Goal: Complete application form: Complete application form

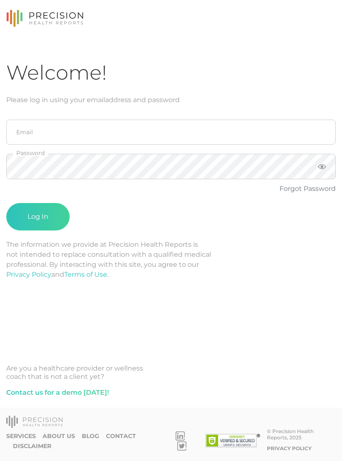
scroll to position [13, 0]
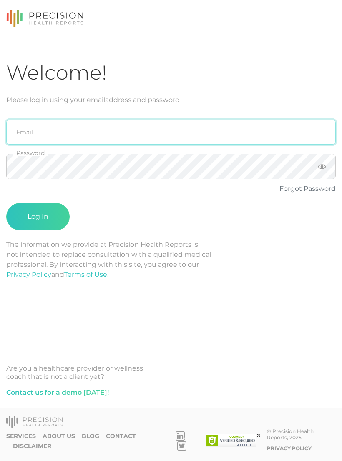
type input "[PERSON_NAME][EMAIL_ADDRESS][PERSON_NAME][DOMAIN_NAME]"
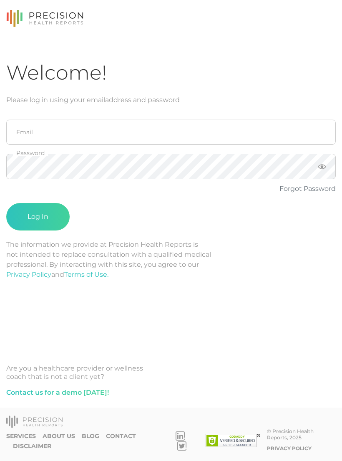
scroll to position [13, 0]
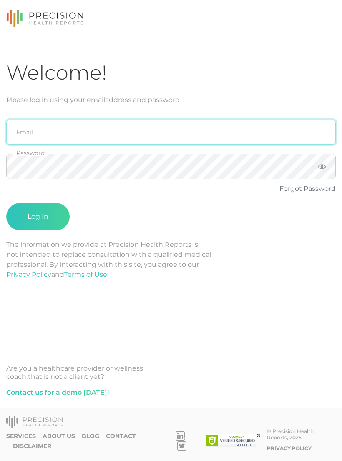
type input "[PERSON_NAME][EMAIL_ADDRESS][PERSON_NAME][DOMAIN_NAME]"
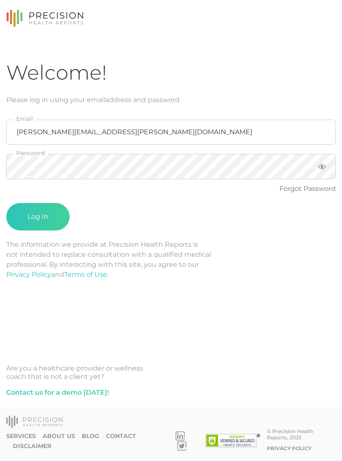
click at [45, 207] on button "Log In" at bounding box center [37, 217] width 63 height 28
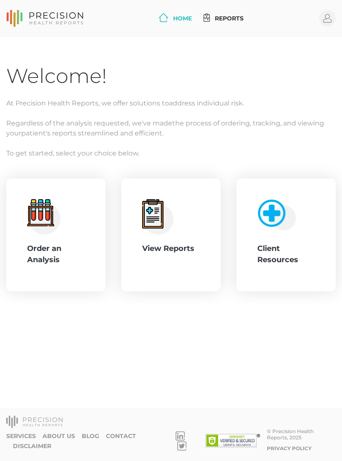
click at [65, 238] on div ".cls-4{fill:#f3f3f3}.cls-5{fill:#e4e4e4}.cls-6{fill:#bbf7ff}.cls-7{fill:#8bf0ff…" at bounding box center [56, 235] width 58 height 72
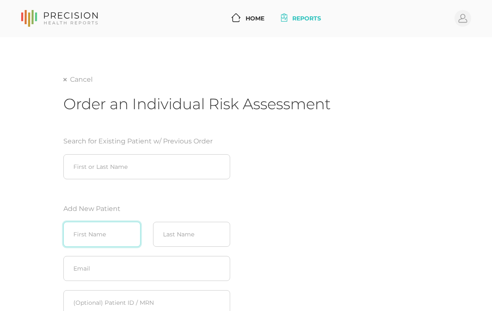
click at [96, 230] on input "text" at bounding box center [101, 234] width 77 height 25
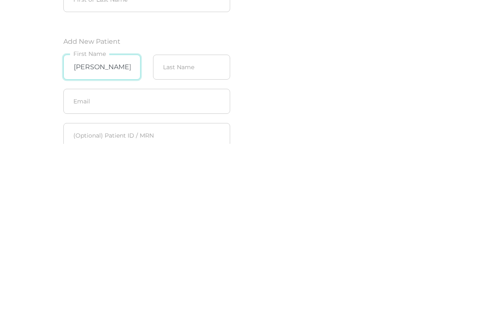
type input "Chris"
click at [188, 222] on input "text" at bounding box center [191, 234] width 77 height 25
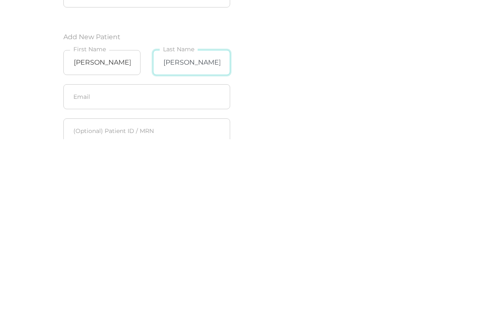
type input "Murphy"
click at [102, 222] on input "Chris" at bounding box center [101, 234] width 77 height 25
type input "Christopher"
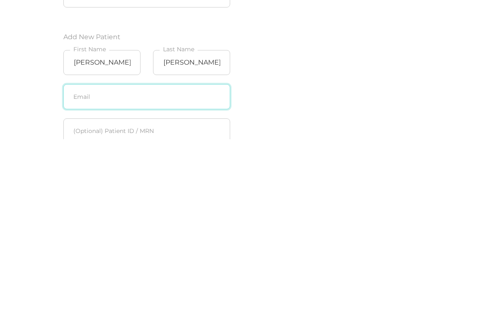
click at [168, 256] on input "text" at bounding box center [146, 268] width 167 height 25
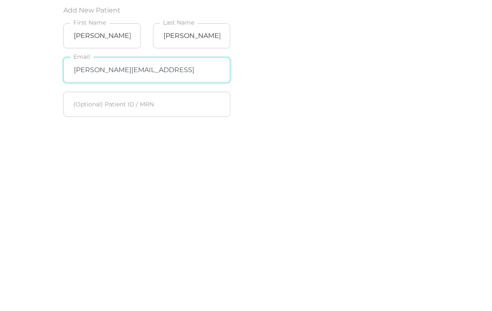
scroll to position [57, 0]
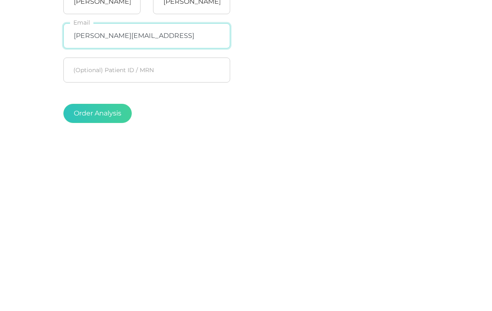
type input "[PERSON_NAME][EMAIL_ADDRESS]"
click at [106, 280] on button "Order Analysis" at bounding box center [97, 289] width 68 height 19
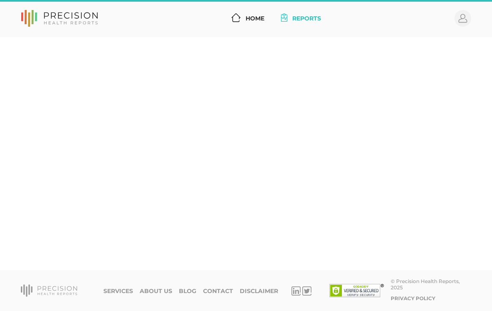
scroll to position [13, 0]
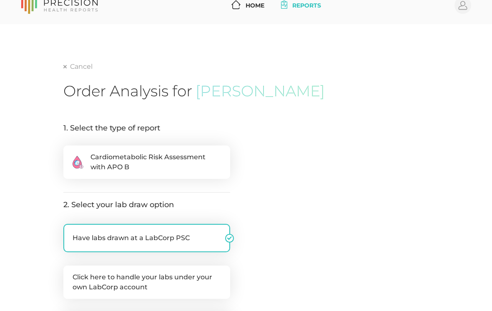
click at [187, 158] on span "Cardiometabolic Risk Assessment with APO B" at bounding box center [156, 162] width 131 height 20
click at [70, 154] on input ".cls-2{fill:#fa759e}.cls-4{fill:#ffd7e5}.cls-8{fill:#3a2c60} Cardiometabolic Ri…" at bounding box center [66, 150] width 7 height 8
radio input "true"
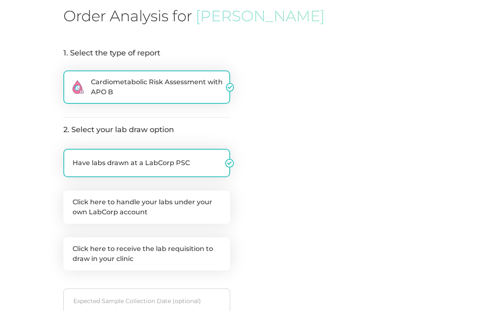
scroll to position [91, 0]
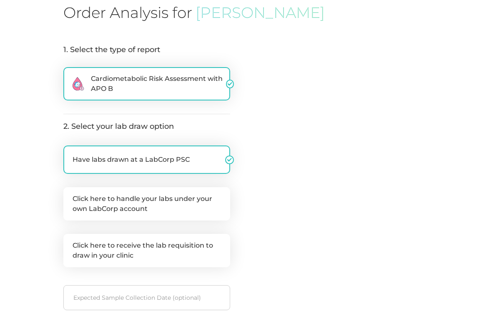
click at [171, 200] on label "Click here to handle your labs under your own LabCorp account" at bounding box center [146, 203] width 167 height 33
click at [70, 196] on input "Click here to handle your labs under your own LabCorp account" at bounding box center [66, 191] width 7 height 8
checkbox input "true"
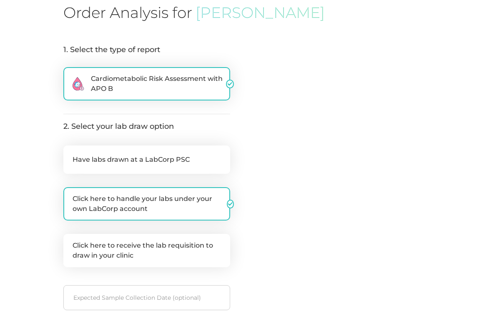
checkbox input "false"
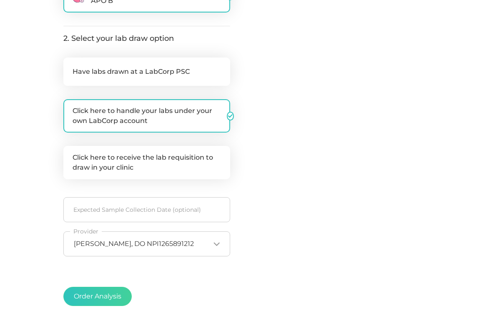
scroll to position [199, 0]
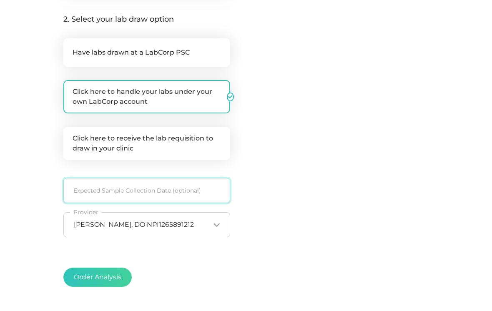
click at [151, 186] on input at bounding box center [146, 190] width 167 height 25
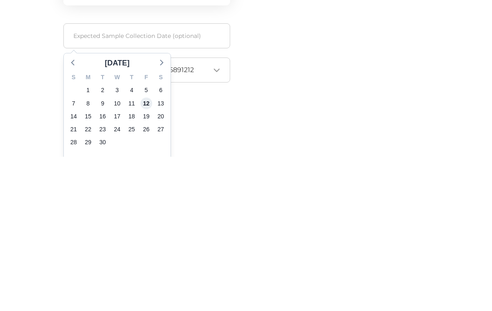
click at [146, 252] on span "12" at bounding box center [147, 258] width 12 height 12
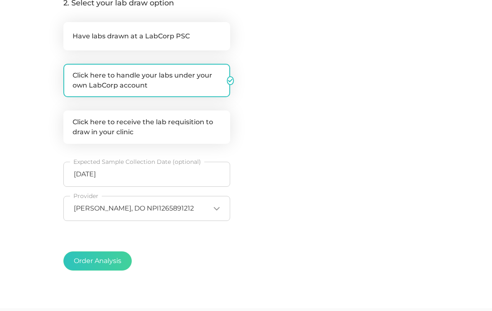
scroll to position [235, 0]
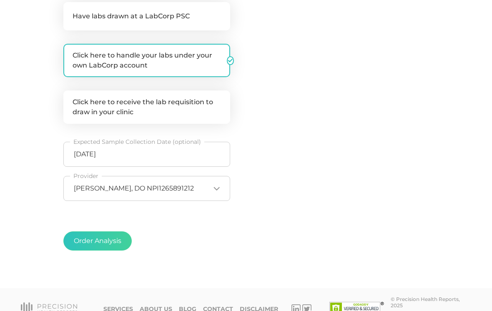
click at [104, 241] on button "Order Analysis" at bounding box center [97, 240] width 68 height 19
radio input "false"
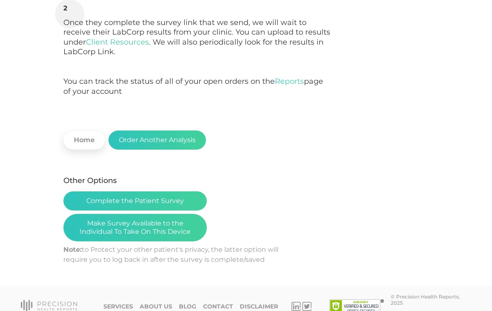
click at [155, 226] on button "Make Survey Available to the Individual To Take On This Device" at bounding box center [134, 228] width 143 height 28
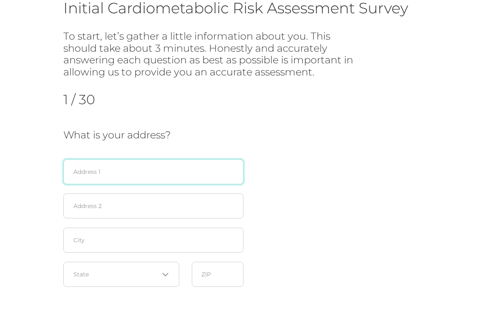
click at [184, 167] on input "text" at bounding box center [153, 172] width 180 height 25
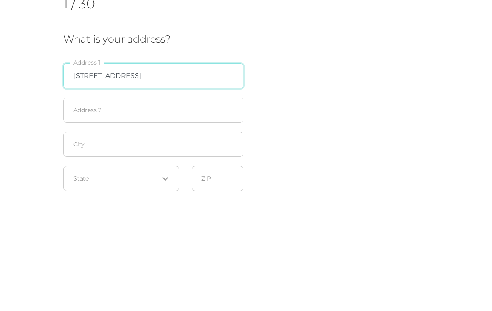
type input "2622 E 21st St"
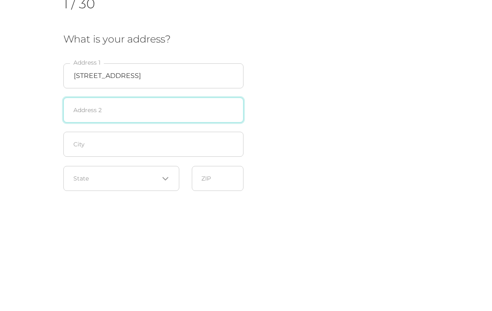
click at [189, 194] on input "text" at bounding box center [153, 206] width 180 height 25
type input "Ste 3"
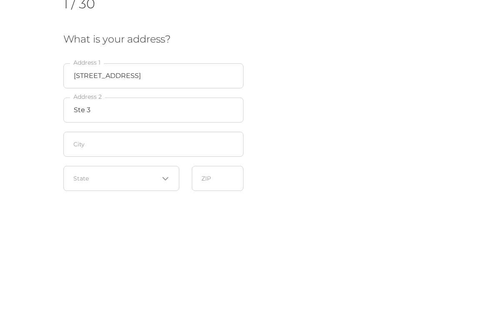
click at [318, 130] on div "What is your address? 2622 E 21st St Address 1 Ste 3 Address 2 City Loading... …" at bounding box center [245, 211] width 365 height 162
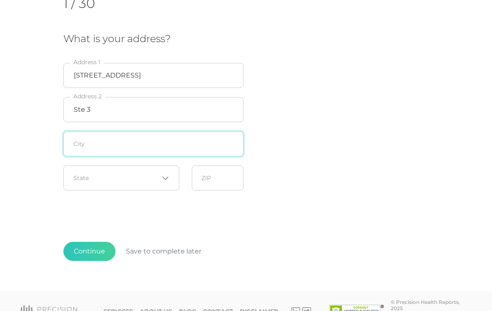
click at [156, 137] on input "text" at bounding box center [153, 143] width 180 height 25
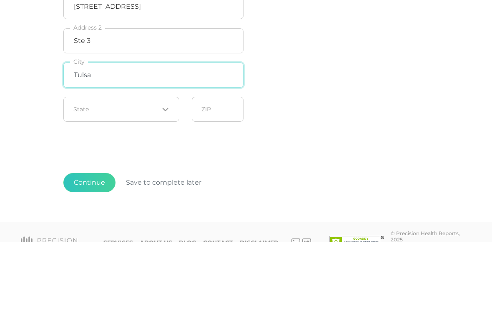
type input "Tulsa"
click at [148, 166] on div "Loading..." at bounding box center [121, 178] width 116 height 25
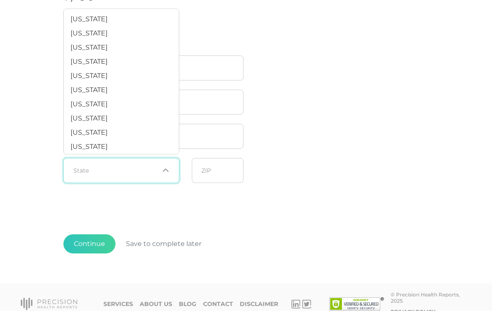
scroll to position [530, 0]
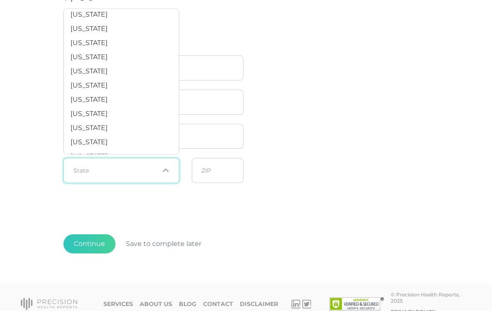
click at [119, 79] on li "Oklahoma" at bounding box center [121, 72] width 115 height 14
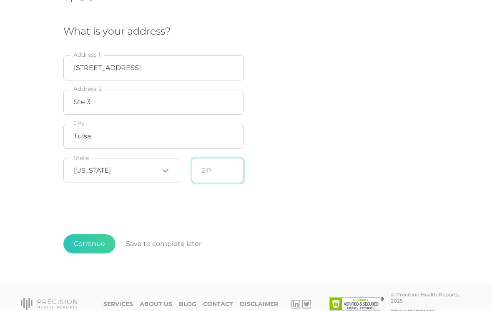
click at [220, 166] on input "text" at bounding box center [218, 170] width 52 height 25
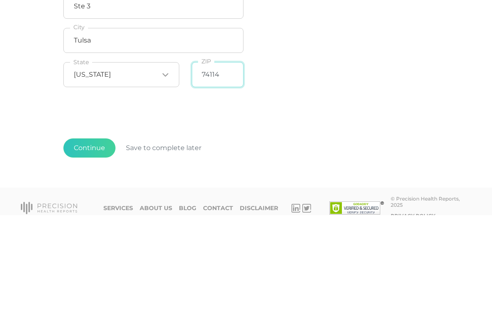
type input "74114"
click at [310, 109] on div "Initial Cardiometabolic Risk Assessment Survey To start, let’s gather a little …" at bounding box center [245, 87] width 365 height 385
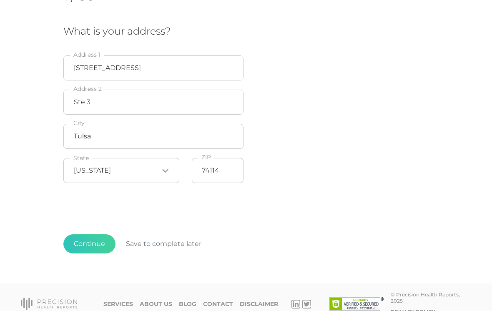
click at [91, 245] on button "Continue" at bounding box center [89, 243] width 52 height 19
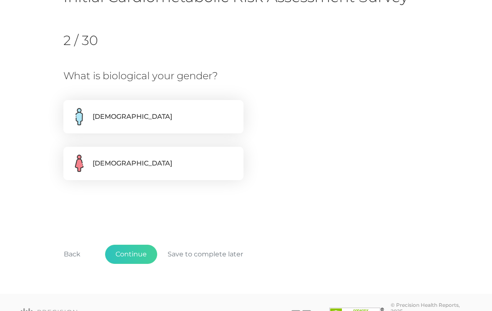
click at [136, 108] on label "Male" at bounding box center [153, 116] width 180 height 33
click at [70, 108] on input "Male" at bounding box center [66, 104] width 7 height 8
radio input "true"
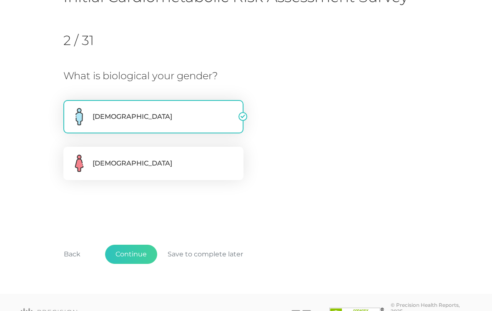
click at [133, 254] on button "Continue" at bounding box center [131, 254] width 52 height 19
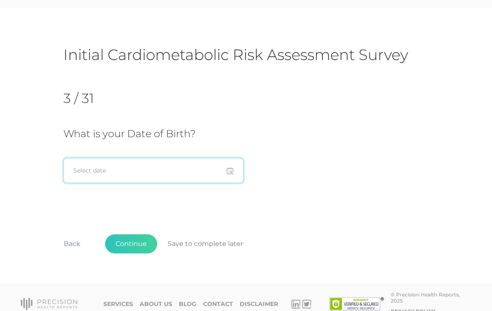
click at [176, 170] on input at bounding box center [153, 170] width 180 height 25
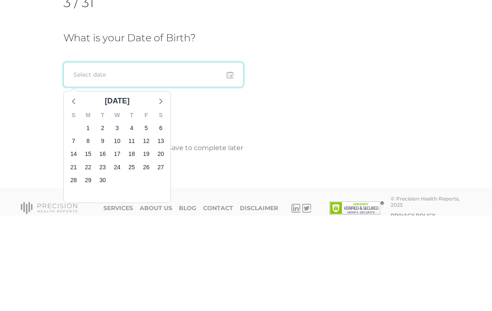
type input "1"
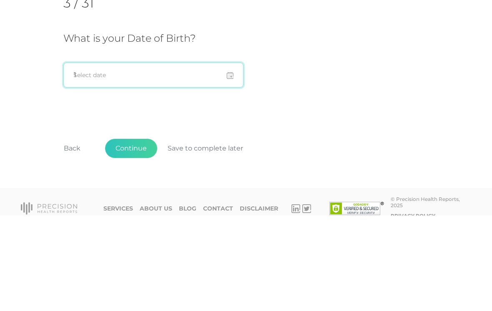
click at [145, 158] on input "1" at bounding box center [153, 170] width 180 height 25
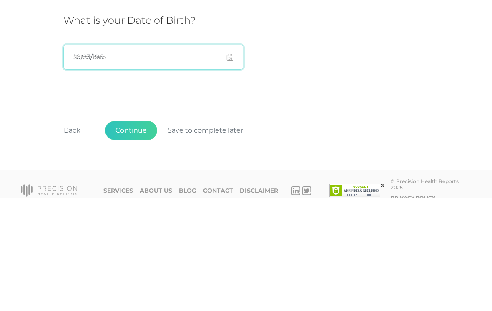
type input "10/23/1965"
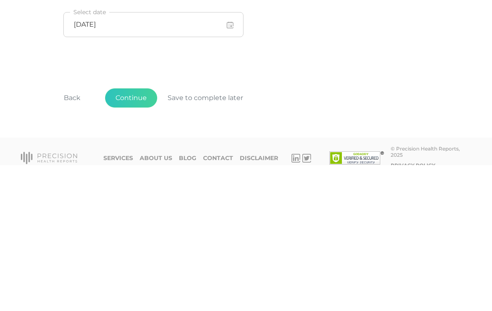
click at [142, 234] on button "Continue" at bounding box center [131, 243] width 52 height 19
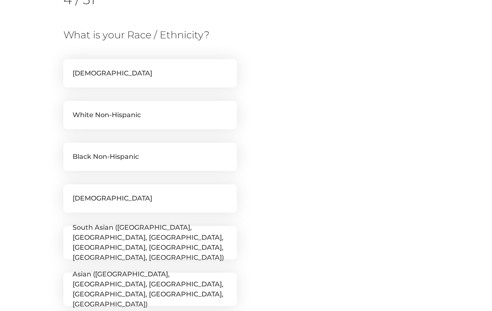
scroll to position [128, 0]
click at [181, 118] on label "White Non-Hispanic" at bounding box center [150, 115] width 174 height 28
click at [70, 109] on input "White Non-Hispanic" at bounding box center [66, 105] width 7 height 8
checkbox input "true"
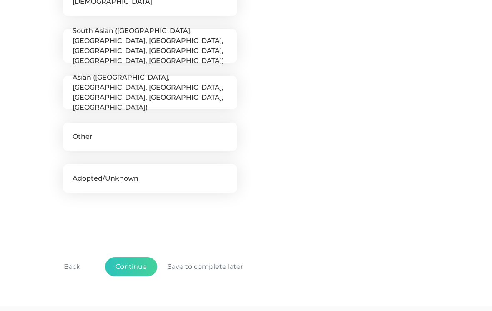
click at [139, 264] on button "Continue" at bounding box center [131, 266] width 52 height 19
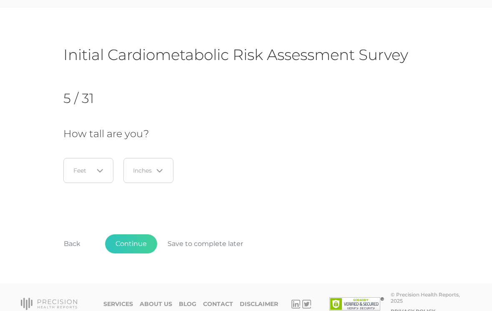
click at [100, 172] on icon "Search for option" at bounding box center [99, 170] width 5 height 3
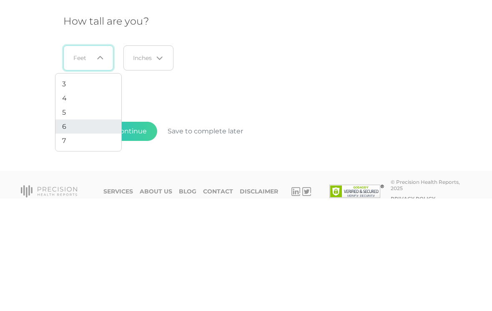
click at [63, 235] on span "6" at bounding box center [64, 239] width 4 height 8
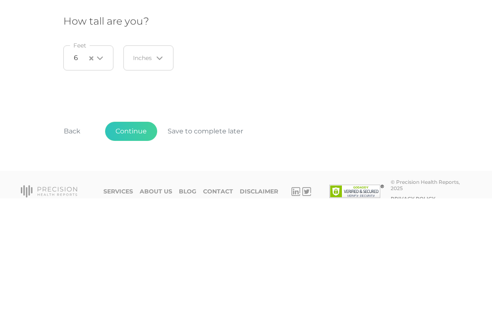
click at [149, 166] on input "Search for option" at bounding box center [143, 170] width 20 height 8
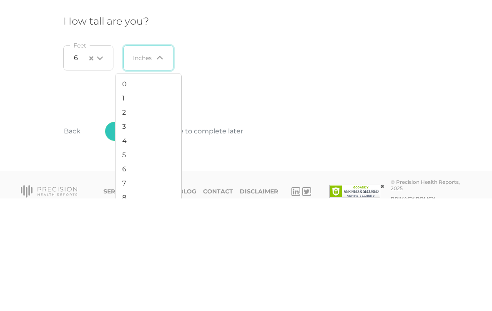
click at [133, 246] on li "4" at bounding box center [149, 253] width 66 height 14
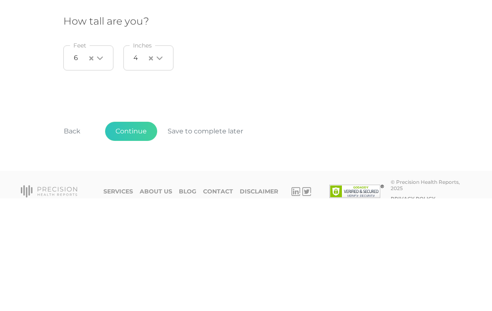
click at [136, 234] on button "Continue" at bounding box center [131, 243] width 52 height 19
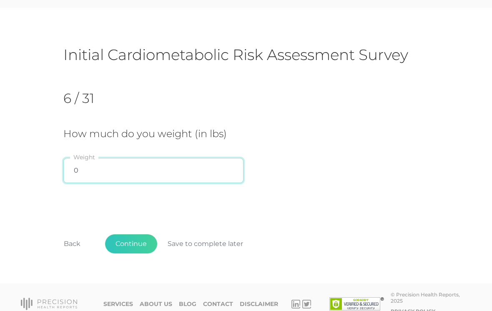
click at [153, 171] on input "0" at bounding box center [153, 170] width 180 height 25
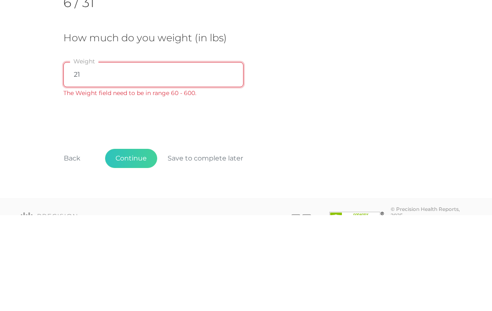
type input "218"
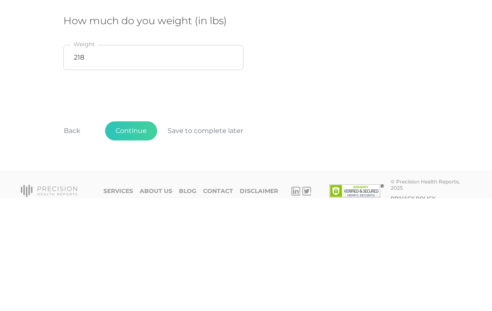
click at [132, 234] on button "Continue" at bounding box center [131, 243] width 52 height 19
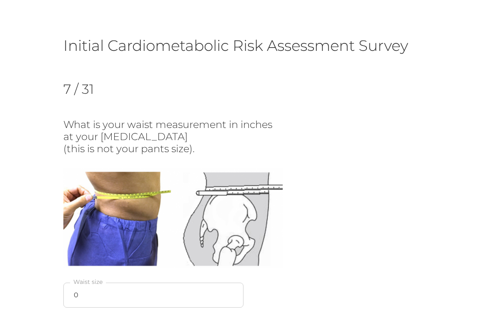
scroll to position [73, 0]
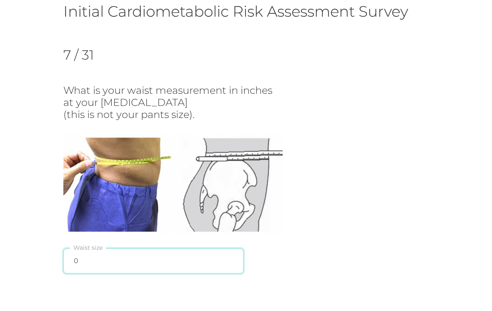
click at [121, 260] on input "0" at bounding box center [153, 261] width 180 height 25
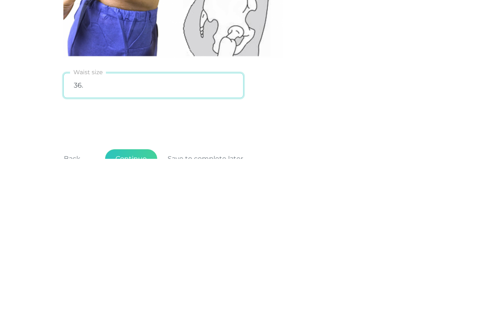
type input "36.5"
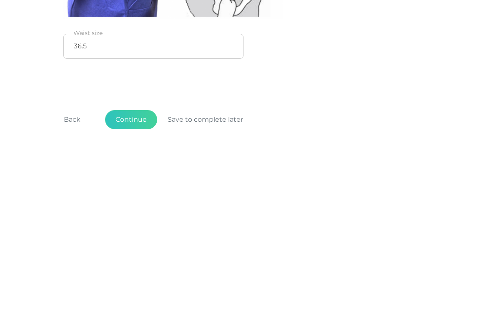
click at [134, 273] on button "Continue" at bounding box center [131, 282] width 52 height 19
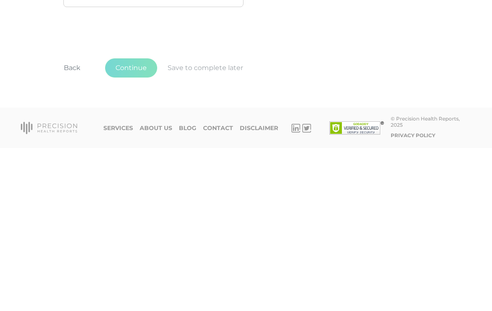
scroll to position [64, 0]
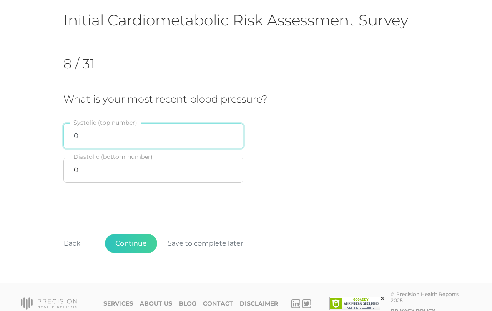
click at [166, 137] on input "0" at bounding box center [153, 135] width 180 height 25
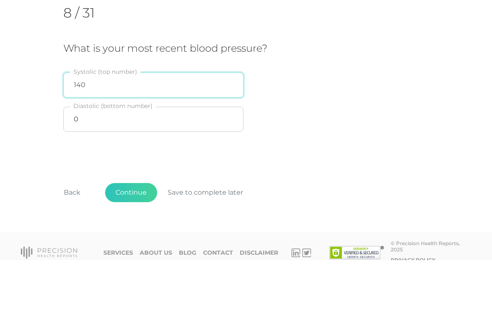
type input "140"
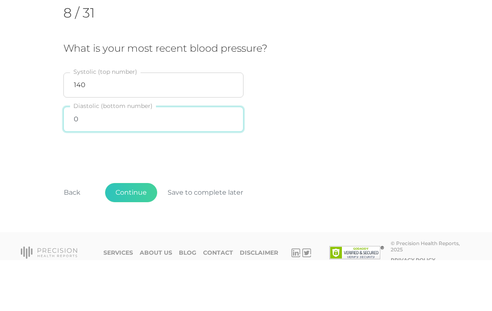
click at [163, 158] on input "0" at bounding box center [153, 170] width 180 height 25
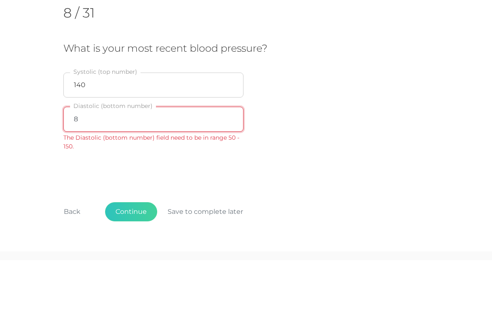
type input "84"
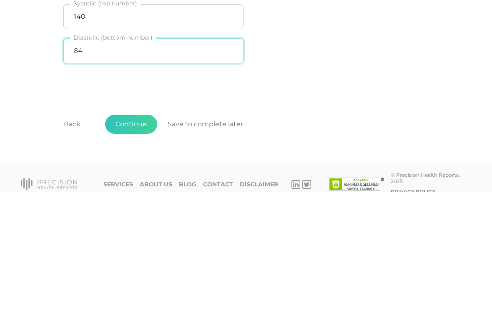
click at [138, 234] on button "Continue" at bounding box center [131, 243] width 52 height 19
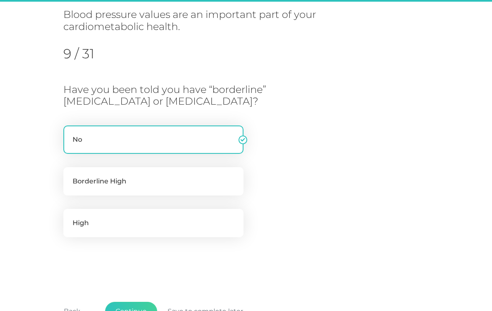
scroll to position [106, 0]
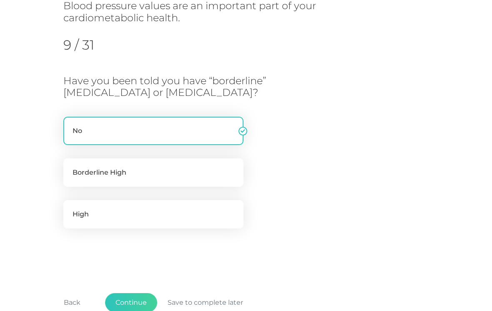
click at [186, 214] on label "High" at bounding box center [153, 214] width 180 height 28
click at [70, 209] on input "High" at bounding box center [66, 204] width 7 height 8
radio input "true"
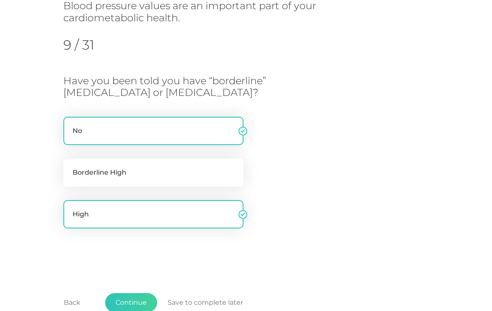
radio input "false"
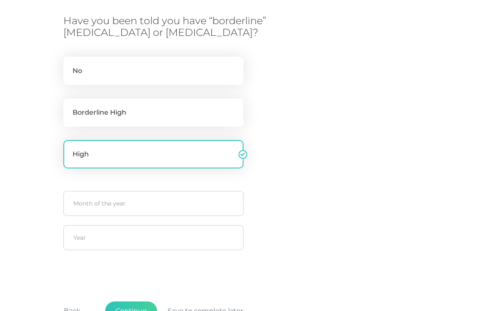
scroll to position [168, 0]
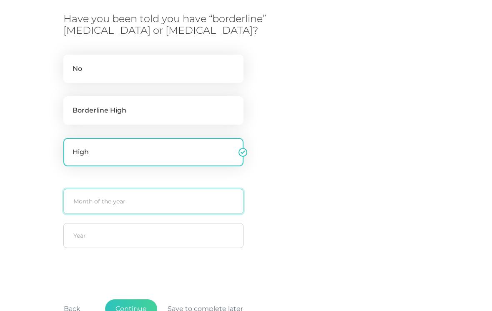
click at [177, 206] on input "text" at bounding box center [153, 201] width 180 height 25
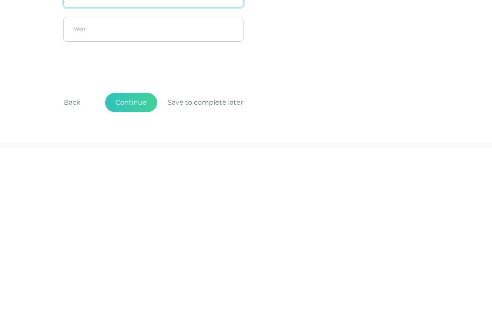
scroll to position [213, 0]
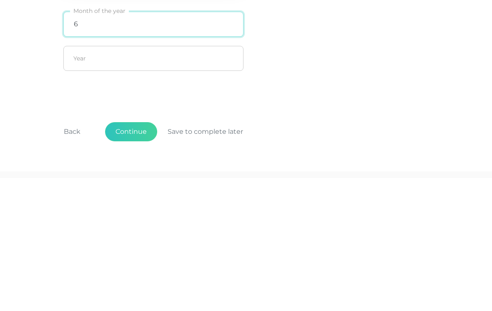
type input "6"
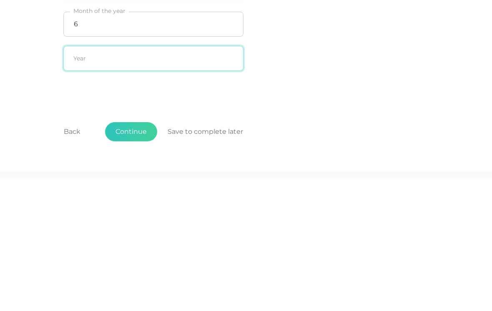
click at [139, 179] on input "text" at bounding box center [153, 191] width 180 height 25
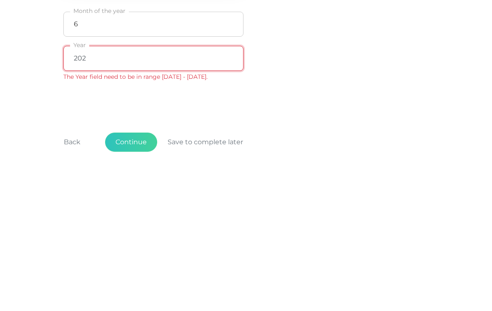
type input "2020"
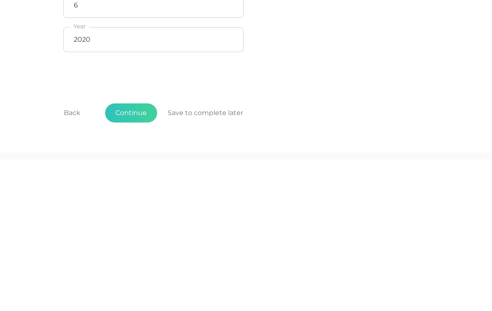
click at [136, 255] on button "Continue" at bounding box center [131, 264] width 52 height 19
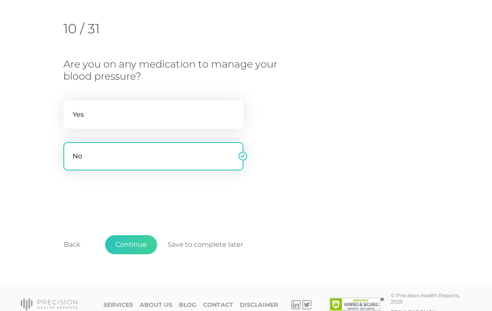
click at [141, 112] on label "Yes" at bounding box center [153, 115] width 180 height 28
click at [70, 109] on input "Yes" at bounding box center [66, 105] width 7 height 8
radio input "true"
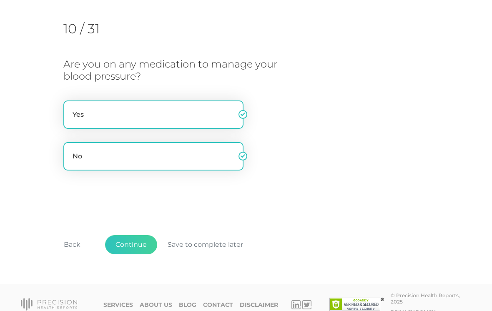
radio input "false"
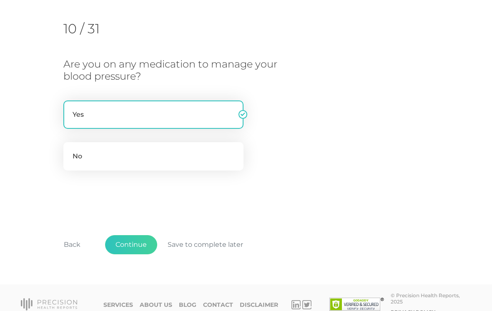
click at [134, 243] on button "Continue" at bounding box center [131, 244] width 52 height 19
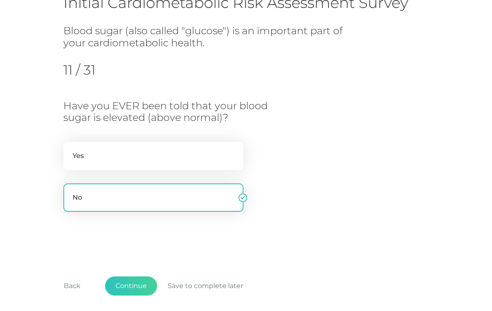
scroll to position [81, 0]
click at [136, 283] on button "Continue" at bounding box center [131, 286] width 52 height 19
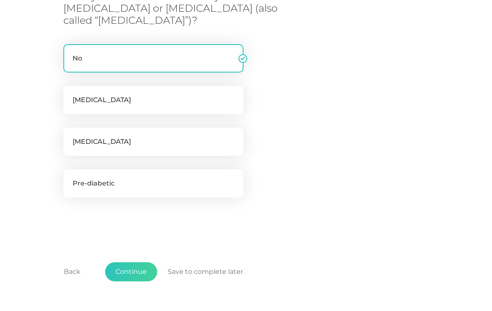
scroll to position [167, 0]
click at [173, 56] on label "No" at bounding box center [153, 58] width 180 height 28
click at [70, 53] on input "No" at bounding box center [66, 48] width 7 height 8
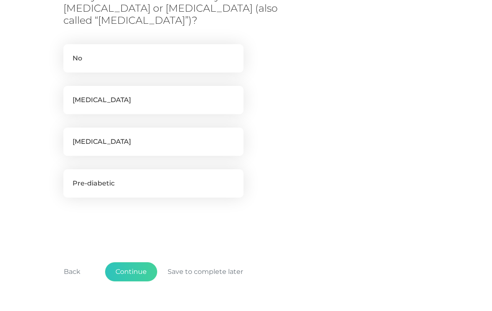
click at [153, 60] on label "No" at bounding box center [153, 58] width 180 height 28
click at [70, 53] on input "No" at bounding box center [66, 48] width 7 height 8
checkbox input "true"
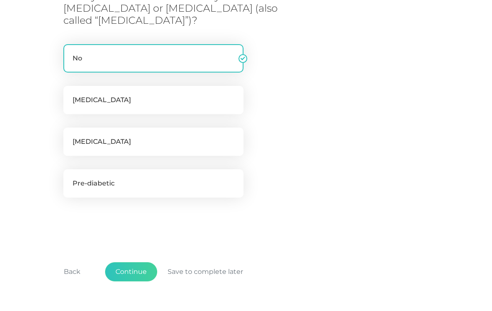
click at [135, 275] on button "Continue" at bounding box center [131, 271] width 52 height 19
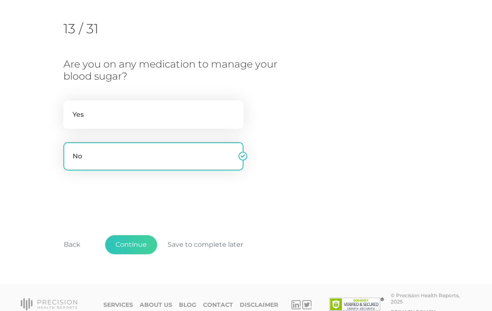
click at [134, 241] on button "Continue" at bounding box center [131, 244] width 52 height 19
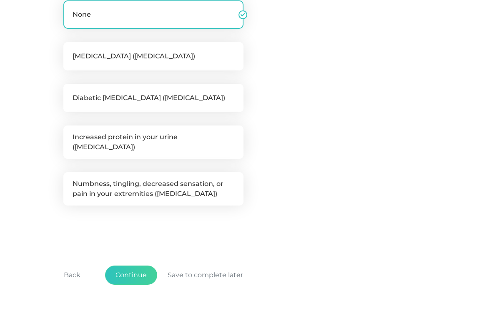
scroll to position [206, 0]
click at [136, 266] on button "Continue" at bounding box center [131, 275] width 52 height 19
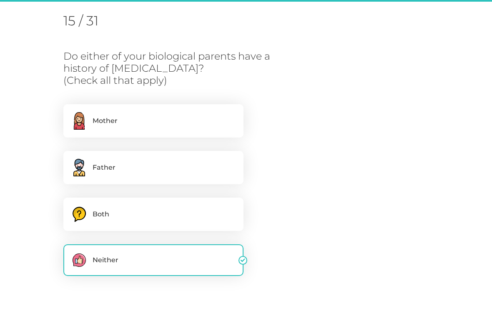
scroll to position [106, 0]
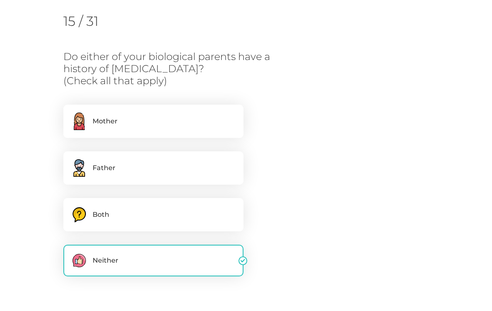
click at [184, 261] on label "Neither" at bounding box center [153, 261] width 180 height 32
click at [70, 253] on input "Neither" at bounding box center [66, 249] width 7 height 8
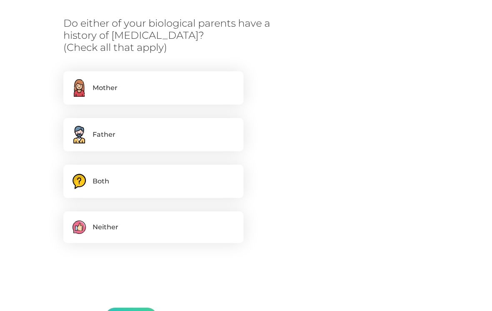
scroll to position [141, 0]
click at [193, 223] on label "Neither" at bounding box center [153, 227] width 180 height 32
click at [70, 219] on input "Neither" at bounding box center [66, 215] width 7 height 8
checkbox input "true"
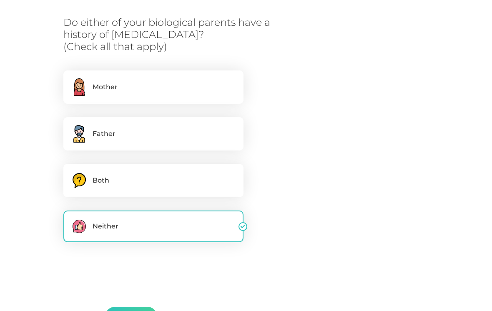
click at [136, 311] on button "Continue" at bounding box center [131, 316] width 52 height 19
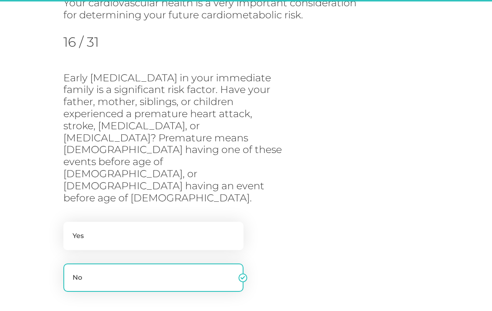
scroll to position [106, 0]
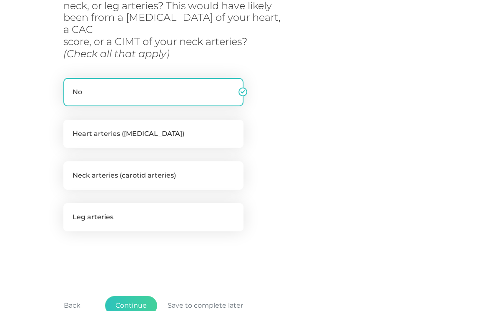
scroll to position [183, 0]
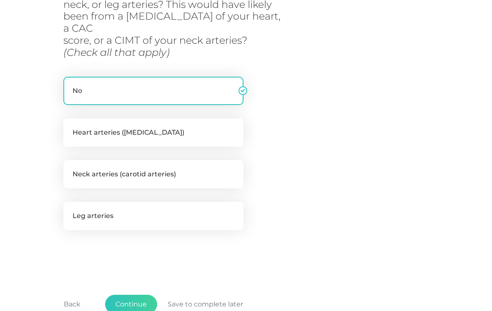
click at [202, 118] on label "Heart arteries (coronary arteries)" at bounding box center [153, 132] width 180 height 28
click at [70, 118] on input "Heart arteries (coronary arteries)" at bounding box center [66, 122] width 7 height 8
checkbox input "true"
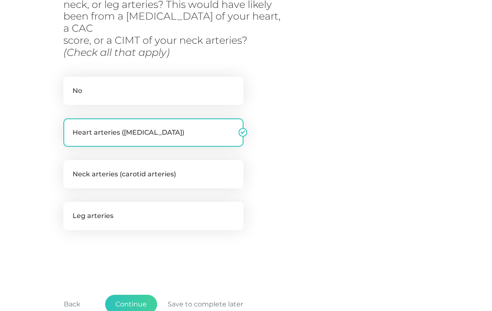
checkbox input "false"
click at [139, 295] on button "Continue" at bounding box center [131, 304] width 52 height 19
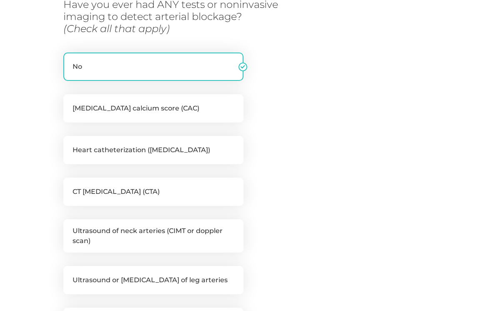
scroll to position [158, 0]
click at [216, 196] on label "CT angiogram (CTA)" at bounding box center [153, 192] width 180 height 28
click at [70, 186] on input "CT angiogram (CTA)" at bounding box center [66, 182] width 7 height 8
checkbox input "true"
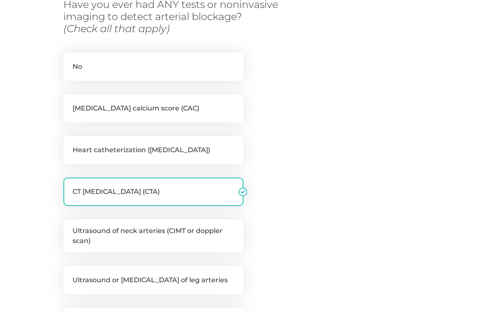
checkbox input "false"
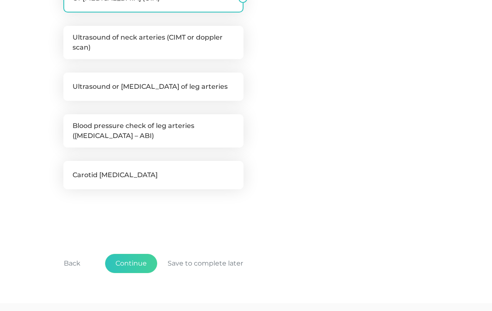
click at [133, 260] on button "Continue" at bounding box center [131, 263] width 52 height 19
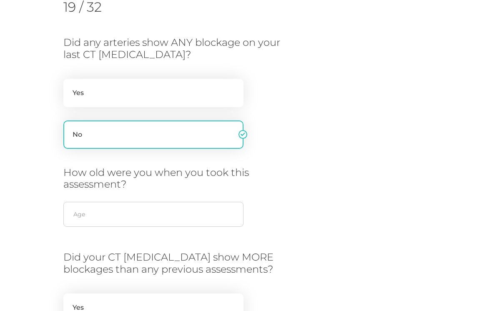
scroll to position [121, 0]
click at [199, 99] on label "Yes" at bounding box center [153, 93] width 180 height 28
click at [70, 87] on input "Yes" at bounding box center [66, 83] width 7 height 8
radio input "true"
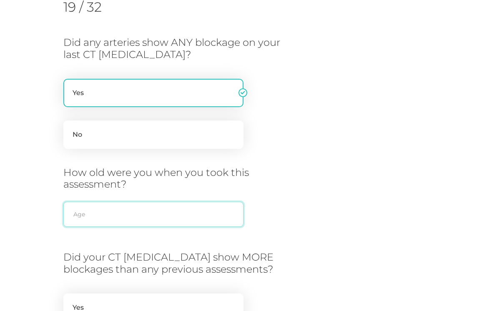
click at [193, 218] on input "text" at bounding box center [153, 214] width 180 height 25
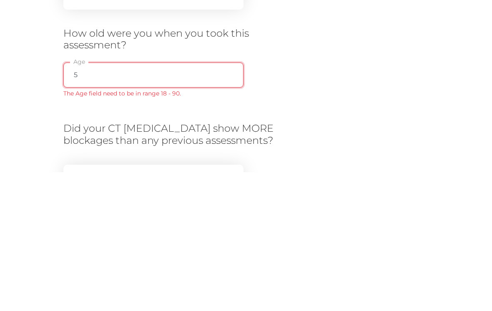
type input "59"
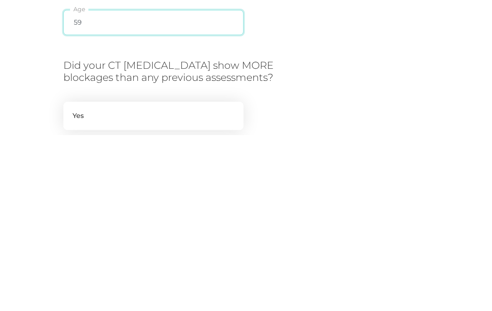
scroll to position [144, 0]
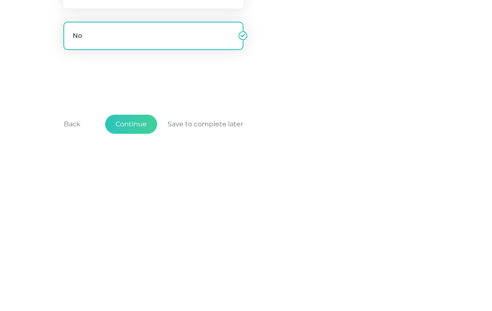
click at [140, 278] on button "Continue" at bounding box center [131, 287] width 52 height 19
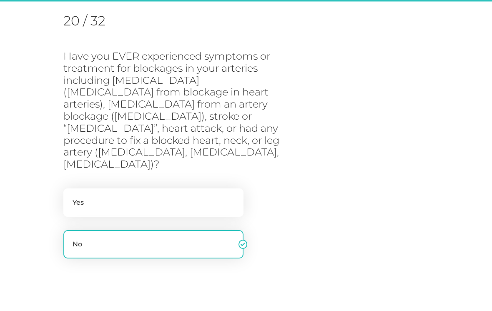
scroll to position [106, 0]
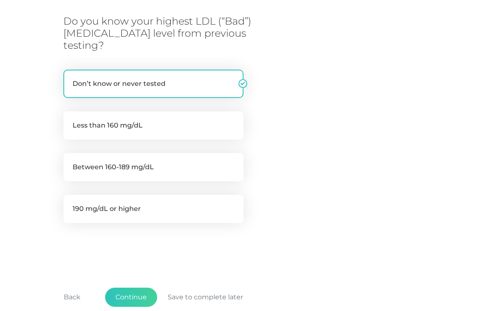
scroll to position [217, 0]
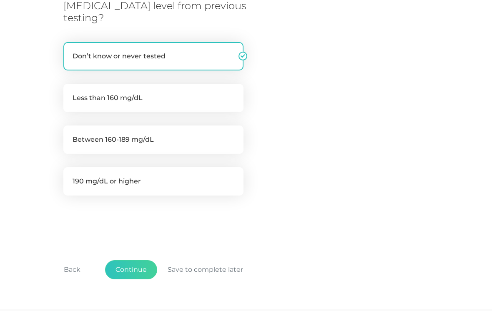
click at [134, 260] on button "Continue" at bounding box center [131, 269] width 52 height 19
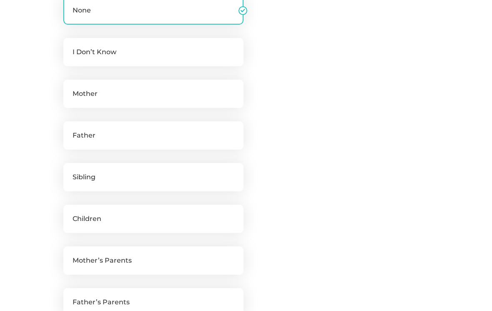
scroll to position [245, 0]
click at [172, 66] on label "I Don’t Know" at bounding box center [153, 52] width 180 height 28
click at [70, 46] on input "I Don’t Know" at bounding box center [66, 42] width 7 height 8
checkbox input "true"
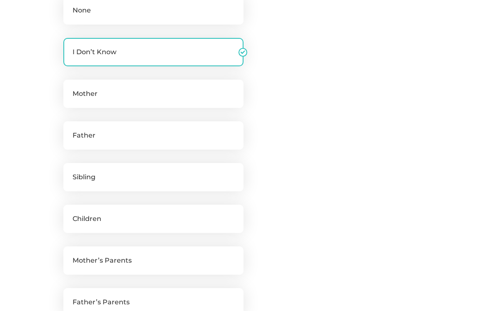
checkbox input "false"
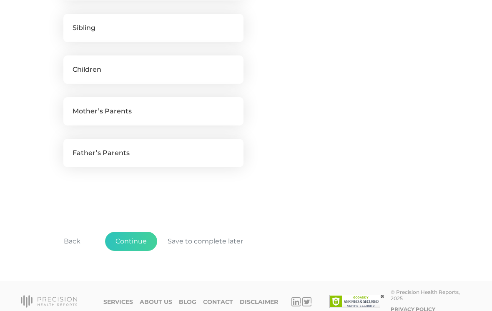
click at [131, 245] on button "Continue" at bounding box center [131, 241] width 52 height 19
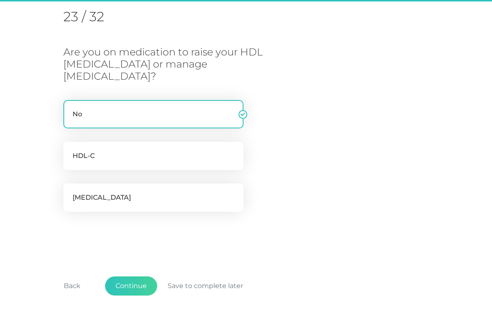
scroll to position [106, 0]
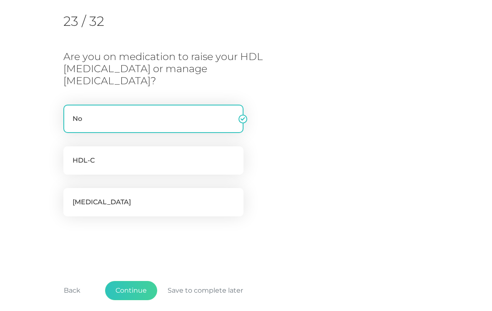
click at [131, 281] on button "Continue" at bounding box center [131, 290] width 52 height 19
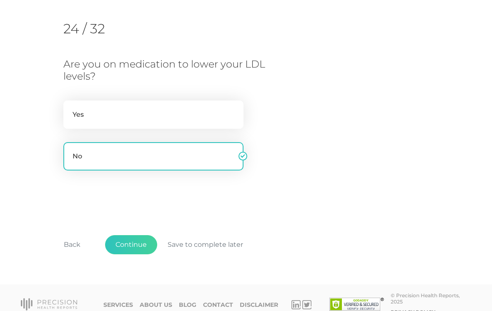
click at [135, 242] on button "Continue" at bounding box center [131, 244] width 52 height 19
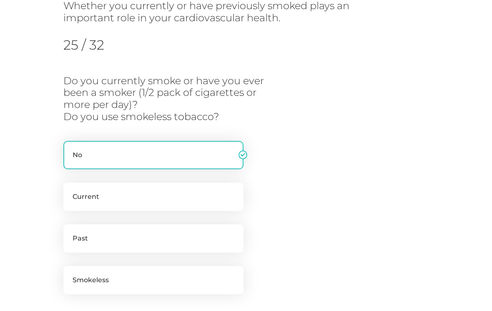
scroll to position [106, 0]
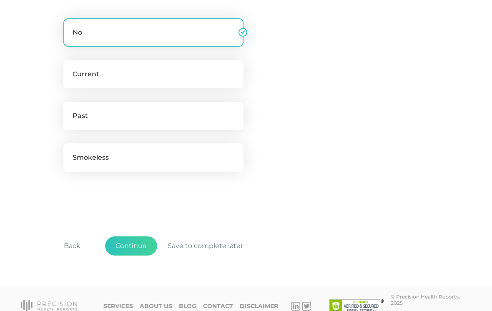
click at [129, 246] on button "Continue" at bounding box center [131, 245] width 52 height 19
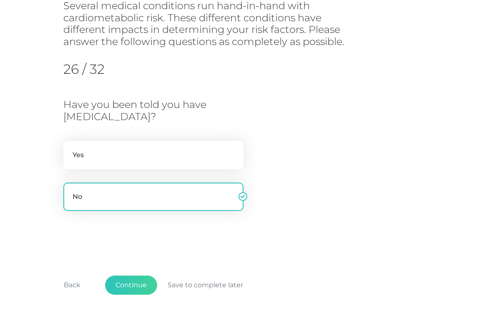
click at [134, 277] on button "Continue" at bounding box center [131, 285] width 52 height 19
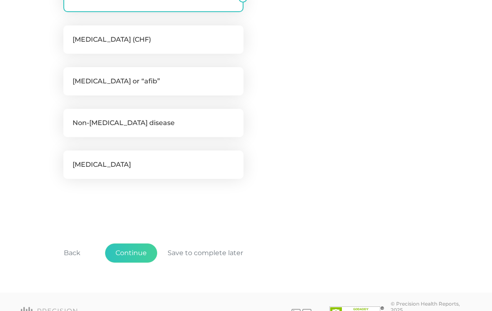
click at [131, 251] on button "Continue" at bounding box center [131, 253] width 52 height 19
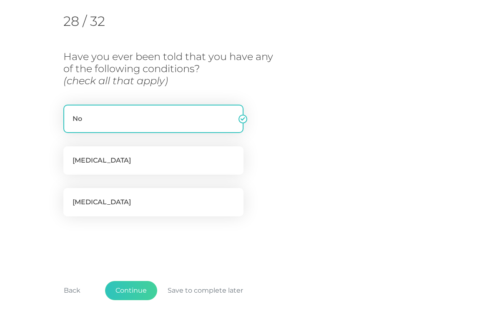
click at [136, 290] on button "Continue" at bounding box center [131, 290] width 52 height 19
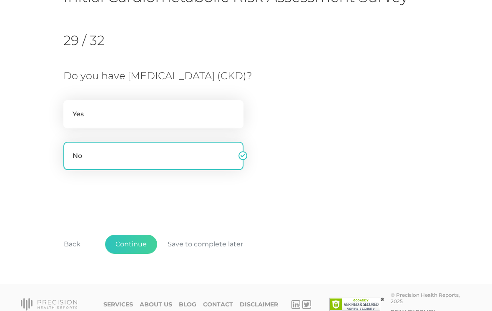
click at [134, 244] on button "Continue" at bounding box center [131, 244] width 52 height 19
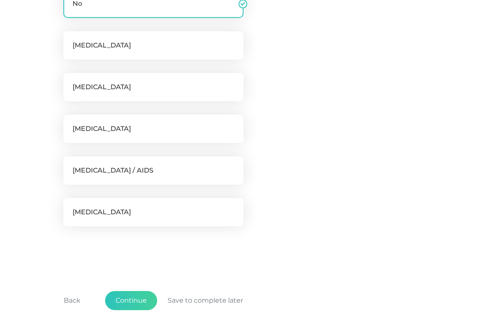
scroll to position [231, 0]
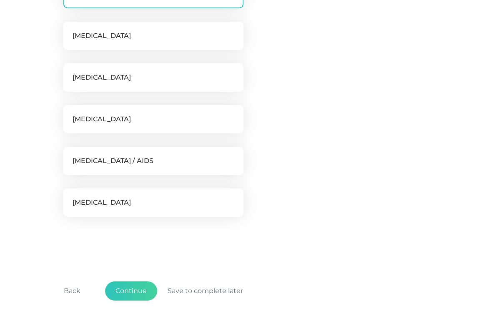
click at [159, 159] on label "HIV / AIDS" at bounding box center [153, 161] width 180 height 28
click at [70, 155] on input "HIV / AIDS" at bounding box center [66, 151] width 7 height 8
checkbox input "true"
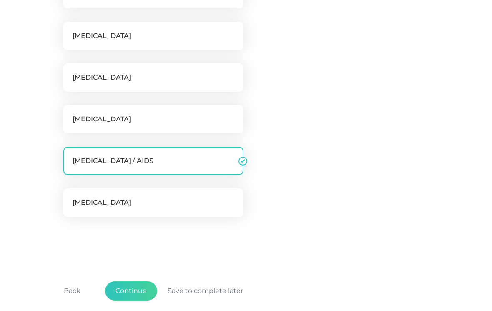
checkbox input "false"
click at [131, 289] on button "Continue" at bounding box center [131, 291] width 52 height 19
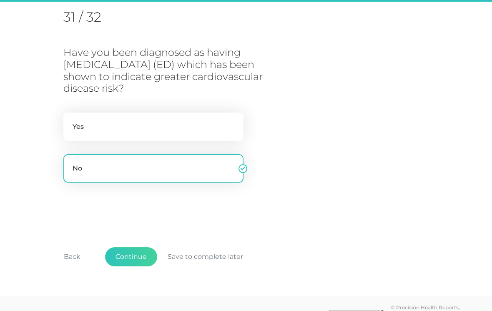
scroll to position [106, 0]
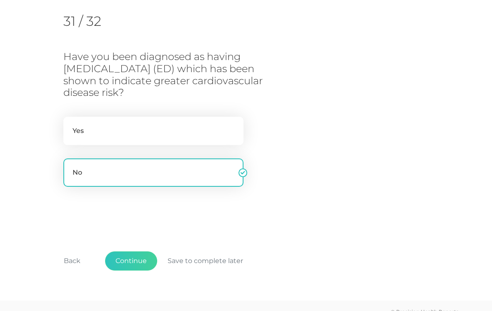
click at [134, 251] on button "Continue" at bounding box center [131, 260] width 52 height 19
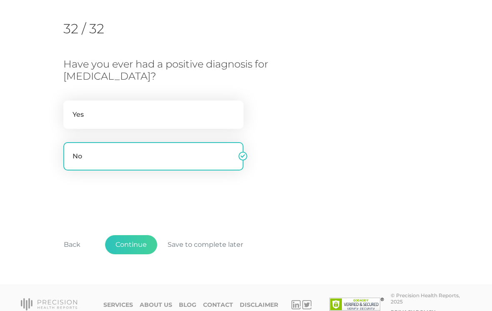
click at [194, 107] on label "Yes" at bounding box center [153, 115] width 180 height 28
click at [70, 107] on input "Yes" at bounding box center [66, 105] width 7 height 8
radio input "true"
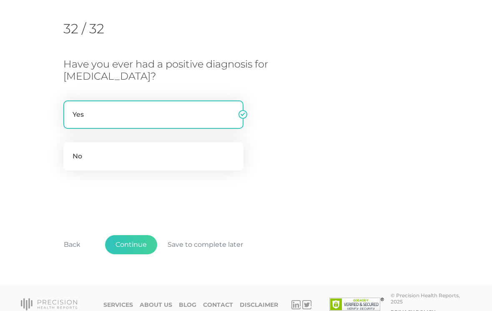
click at [138, 248] on button "Continue" at bounding box center [131, 244] width 52 height 19
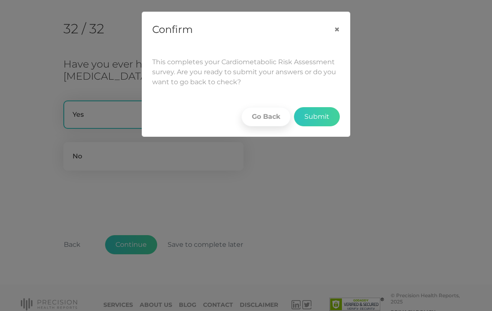
click at [325, 113] on button "Submit" at bounding box center [317, 116] width 46 height 19
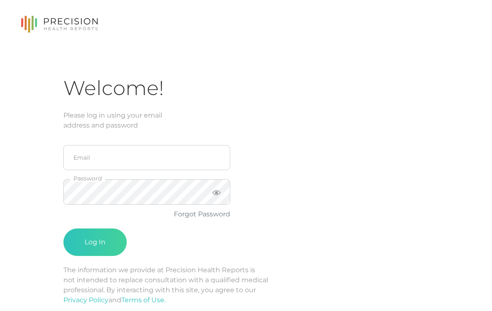
scroll to position [1, 0]
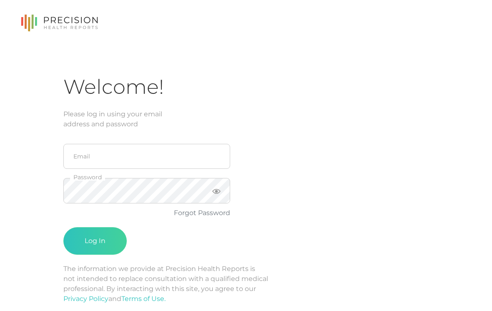
click at [477, 147] on div "Welcome! Please log in using your email address and password Email Password For…" at bounding box center [246, 199] width 492 height 400
